Goal: Check status: Check status

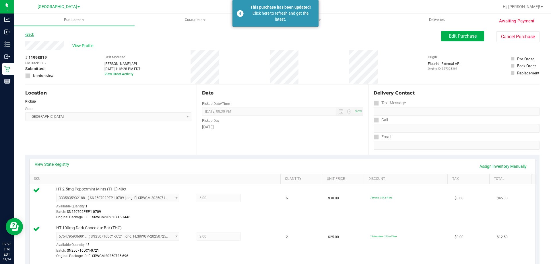
click at [33, 35] on link "Back" at bounding box center [29, 34] width 9 height 4
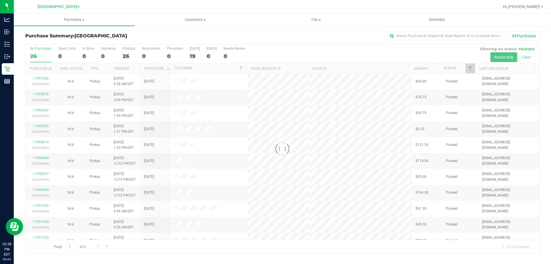
click at [155, 35] on h3 "Purchase Summary: [GEOGRAPHIC_DATA]" at bounding box center [110, 35] width 171 height 5
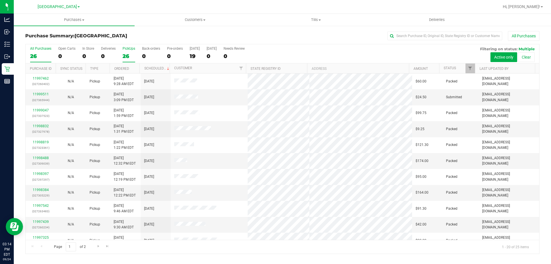
click at [128, 53] on div "26" at bounding box center [129, 56] width 13 height 7
click at [0, 0] on input "PickUps 26" at bounding box center [0, 0] width 0 height 0
click at [40, 93] on link "11999511" at bounding box center [41, 94] width 16 height 4
